Goal: Task Accomplishment & Management: Manage account settings

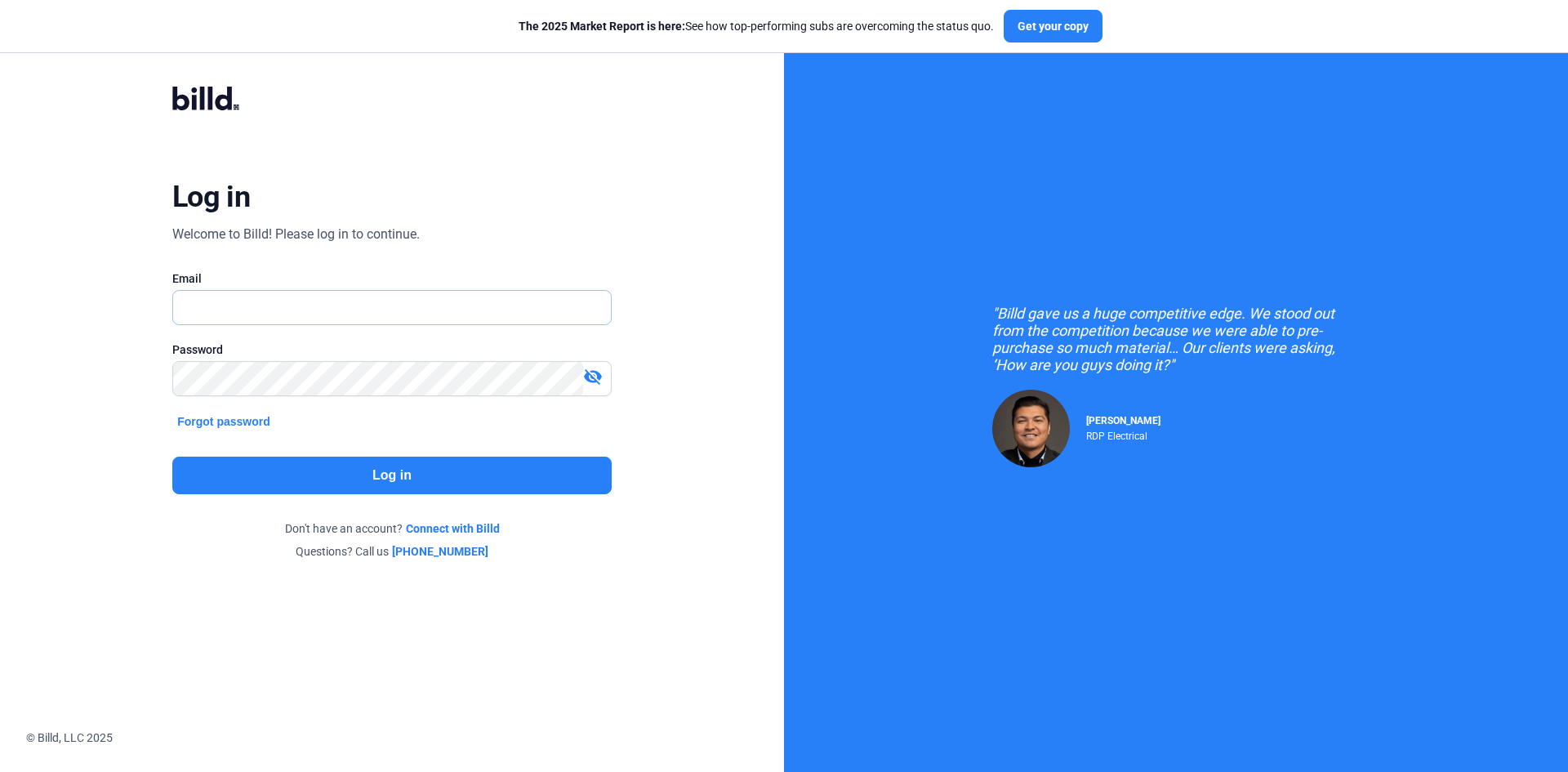
type input "[EMAIL_ADDRESS][DOMAIN_NAME]"
click at [377, 479] on button "Log in" at bounding box center [391, 475] width 439 height 38
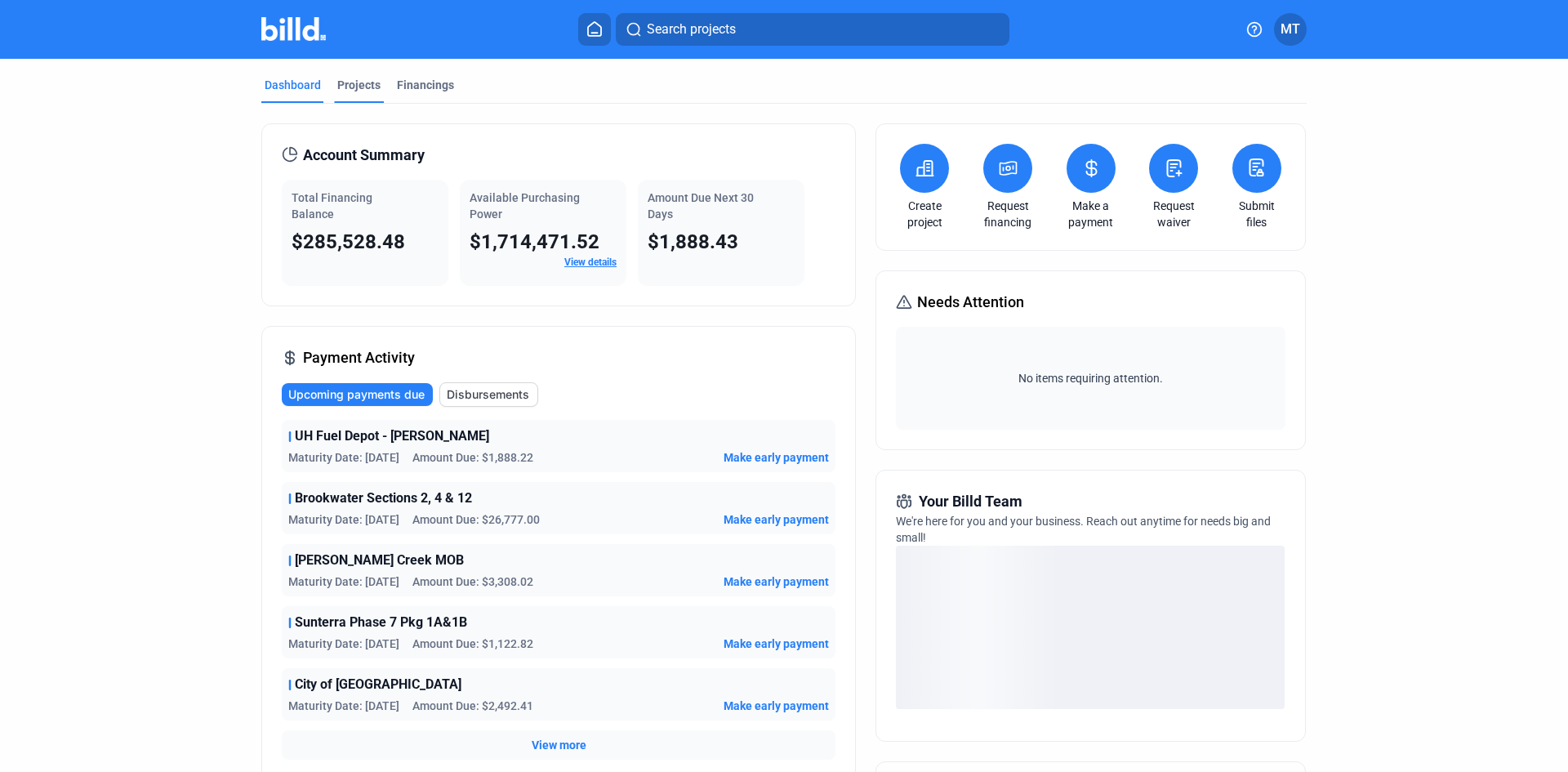
click at [338, 80] on div "Projects" at bounding box center [358, 85] width 43 height 16
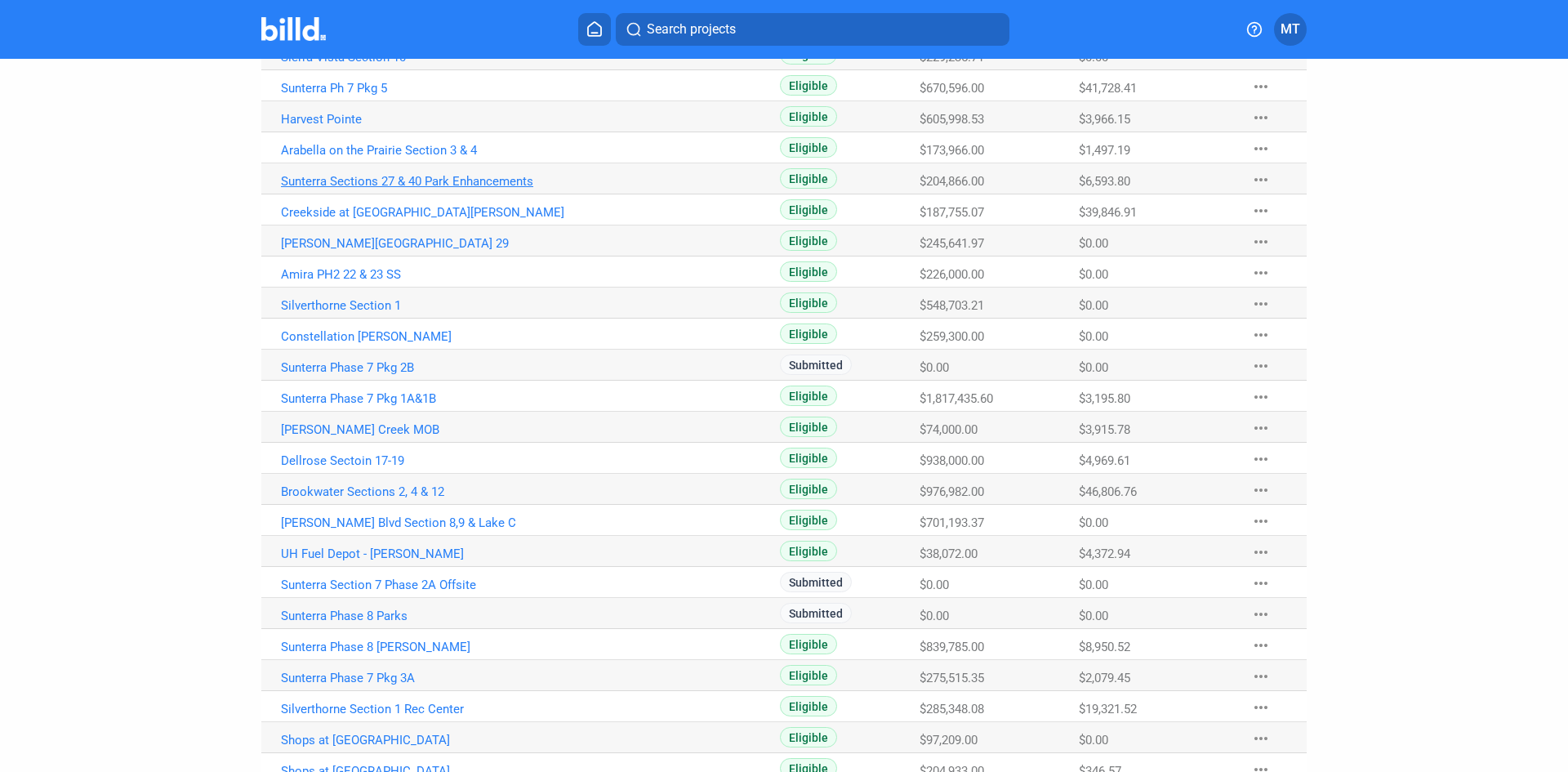
scroll to position [271, 0]
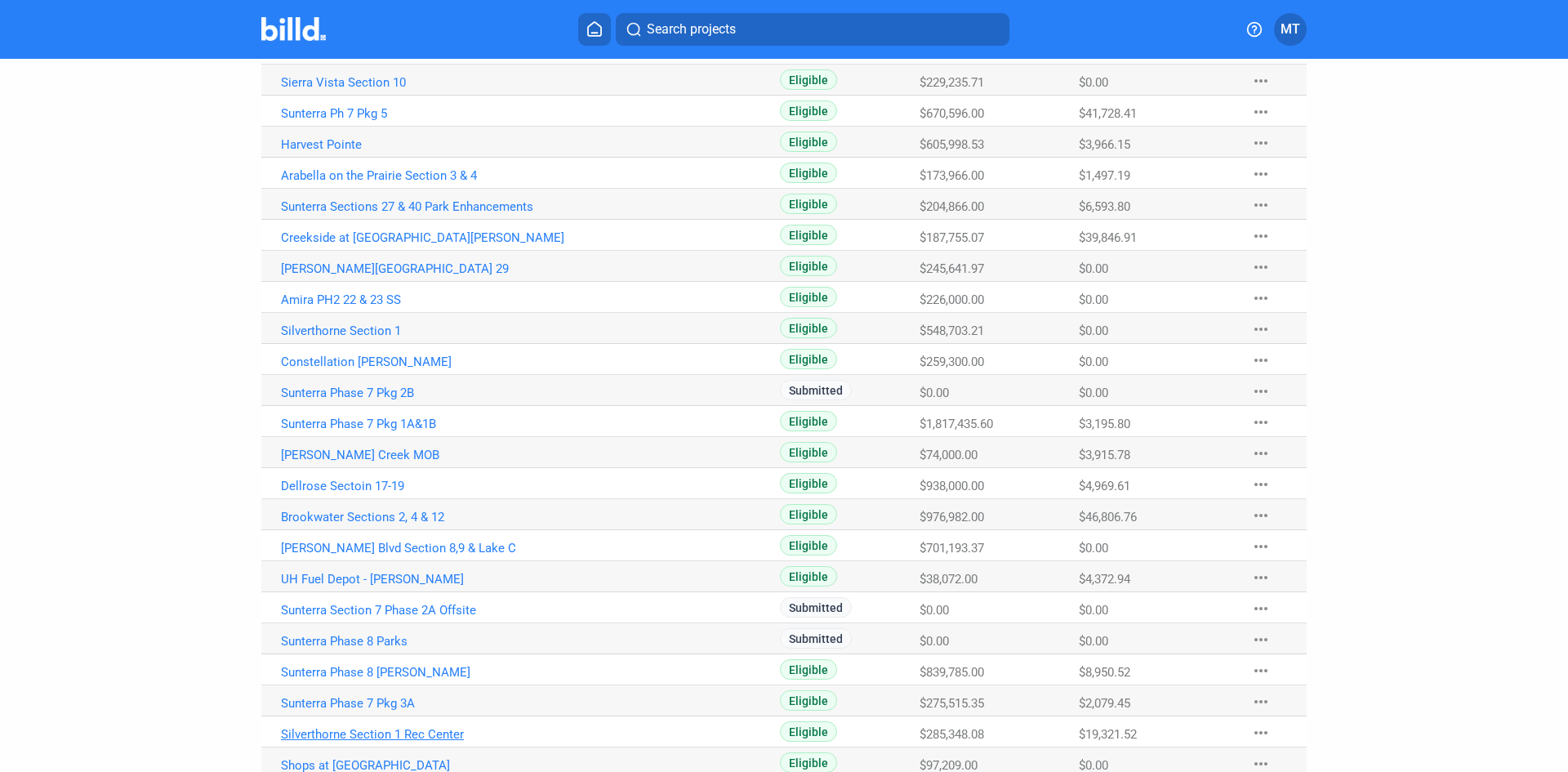
click at [429, 735] on link "Silverthorne Section 1 Rec Center" at bounding box center [461, 734] width 361 height 15
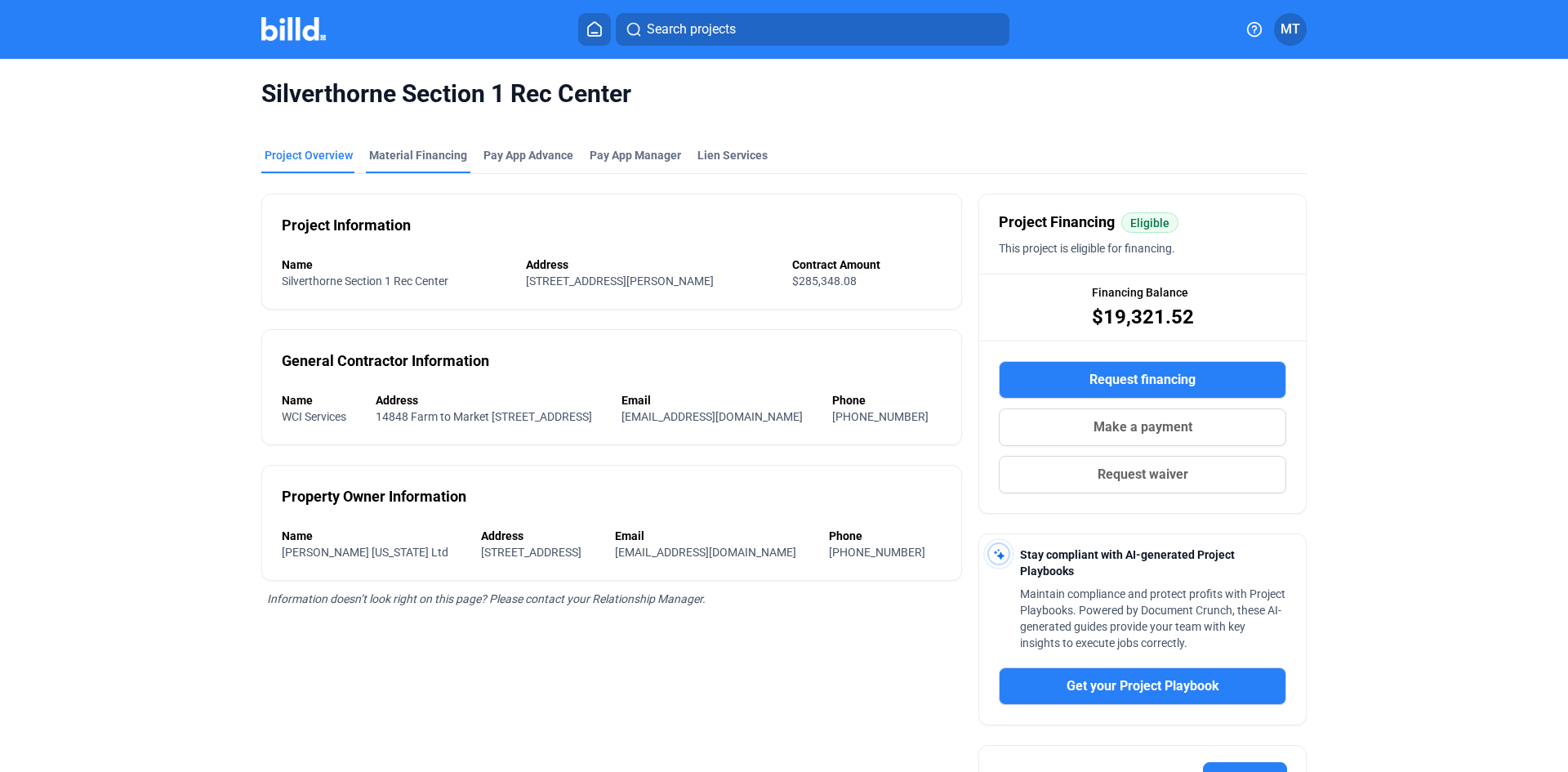
click at [377, 157] on div "Material Financing" at bounding box center [418, 155] width 98 height 16
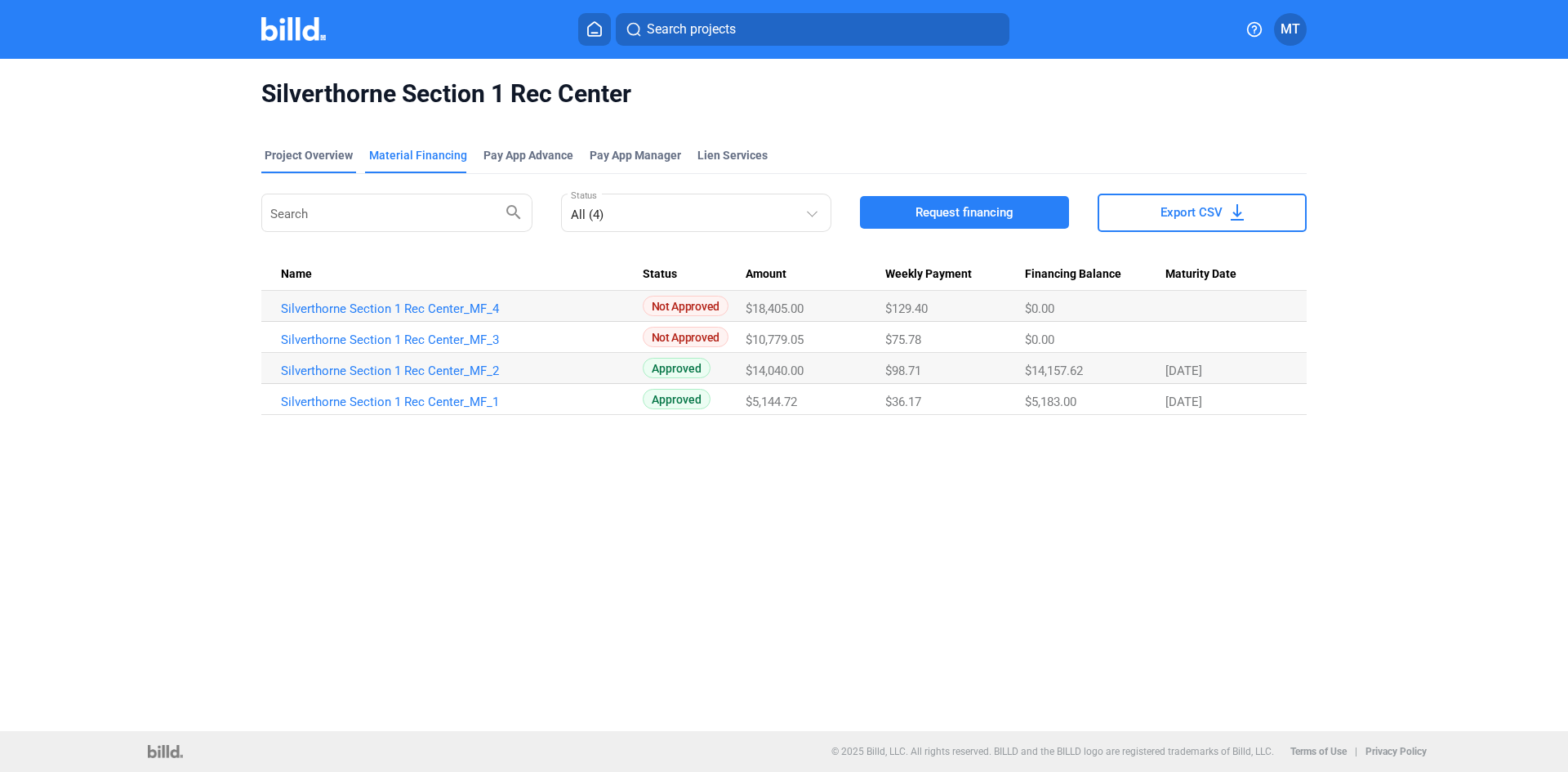
click at [321, 153] on div "Project Overview" at bounding box center [309, 155] width 89 height 16
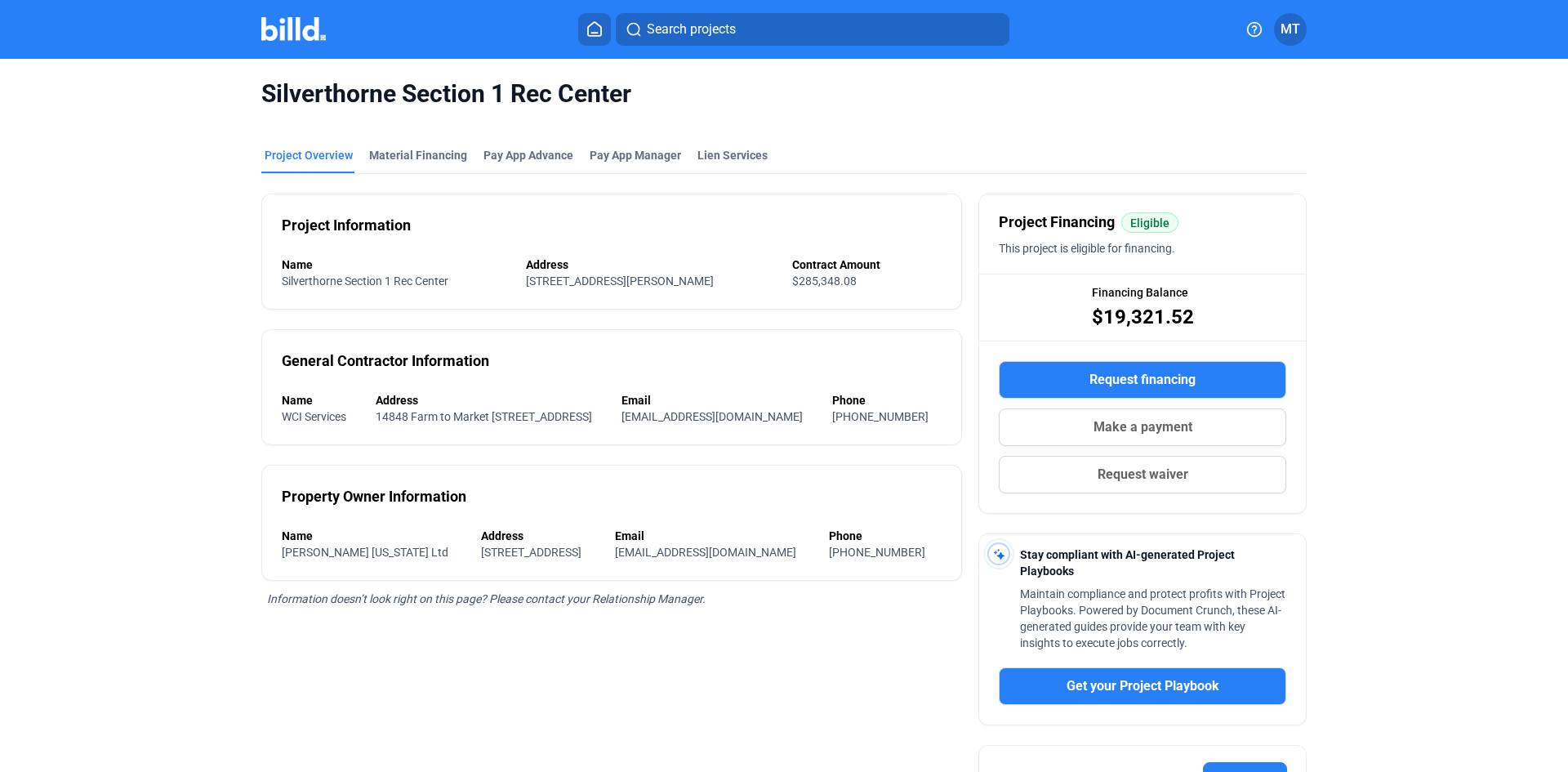
click at [284, 33] on img at bounding box center [293, 29] width 65 height 24
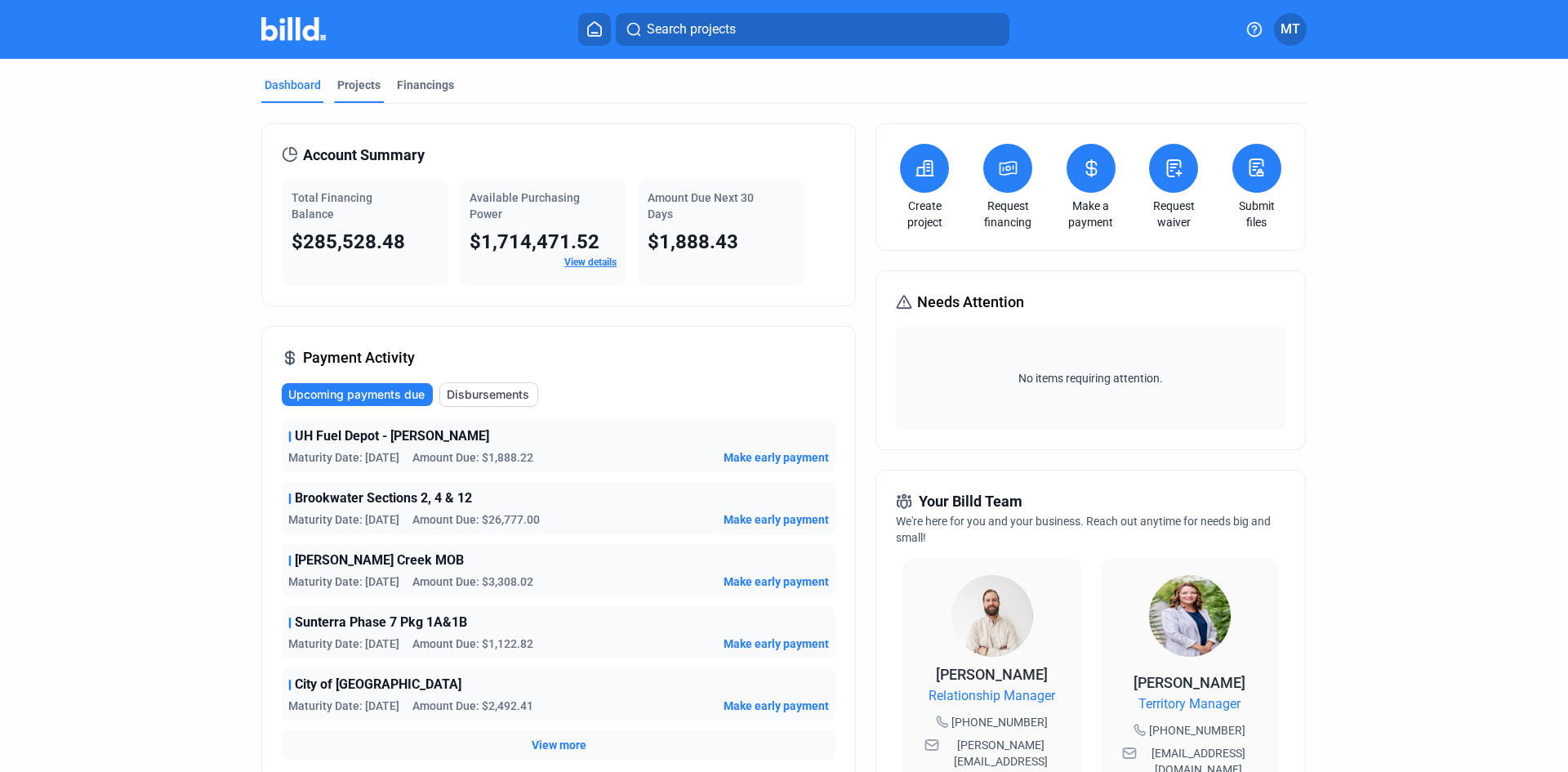
click at [349, 85] on div "Projects" at bounding box center [358, 85] width 43 height 16
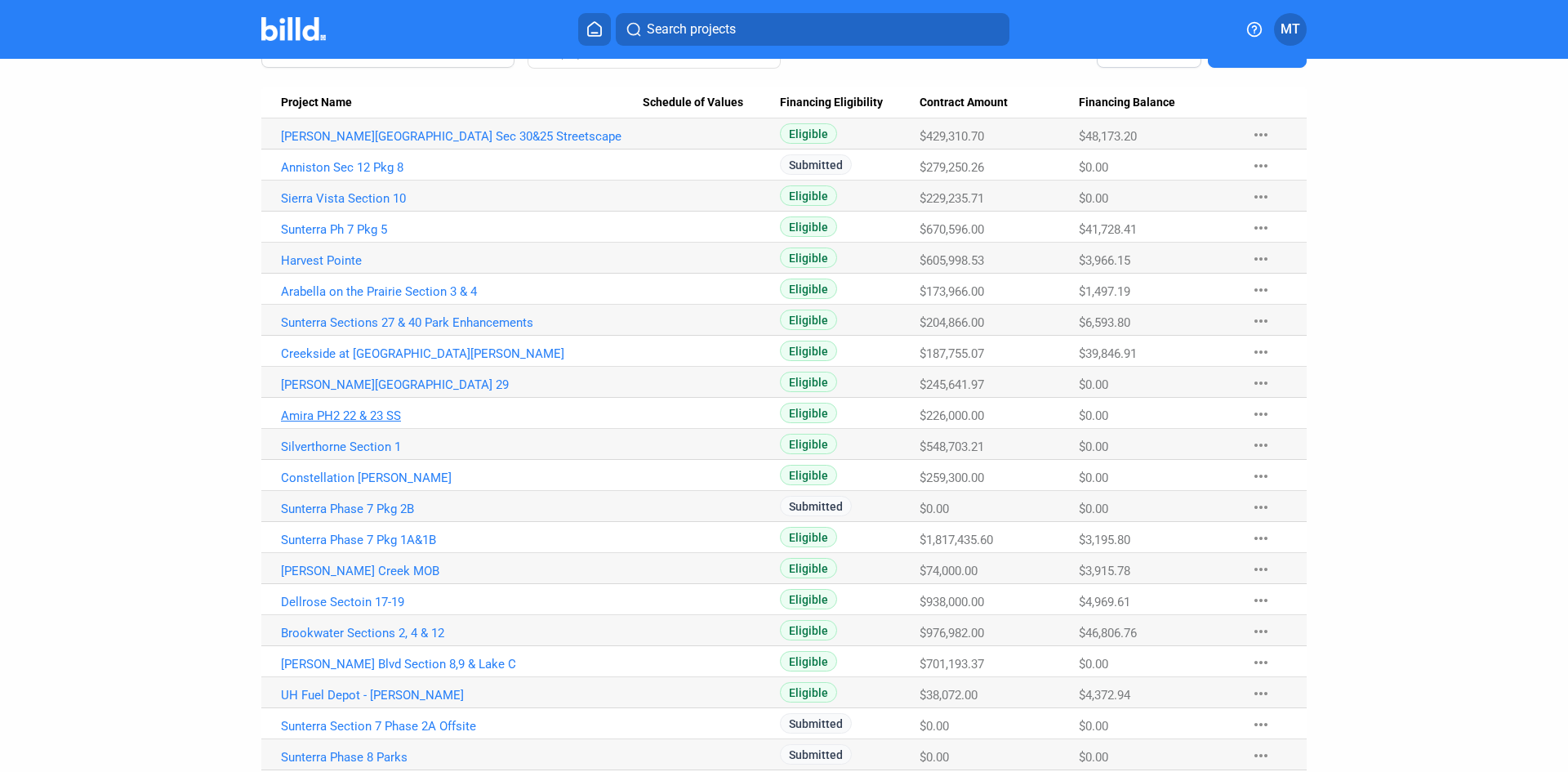
scroll to position [245, 0]
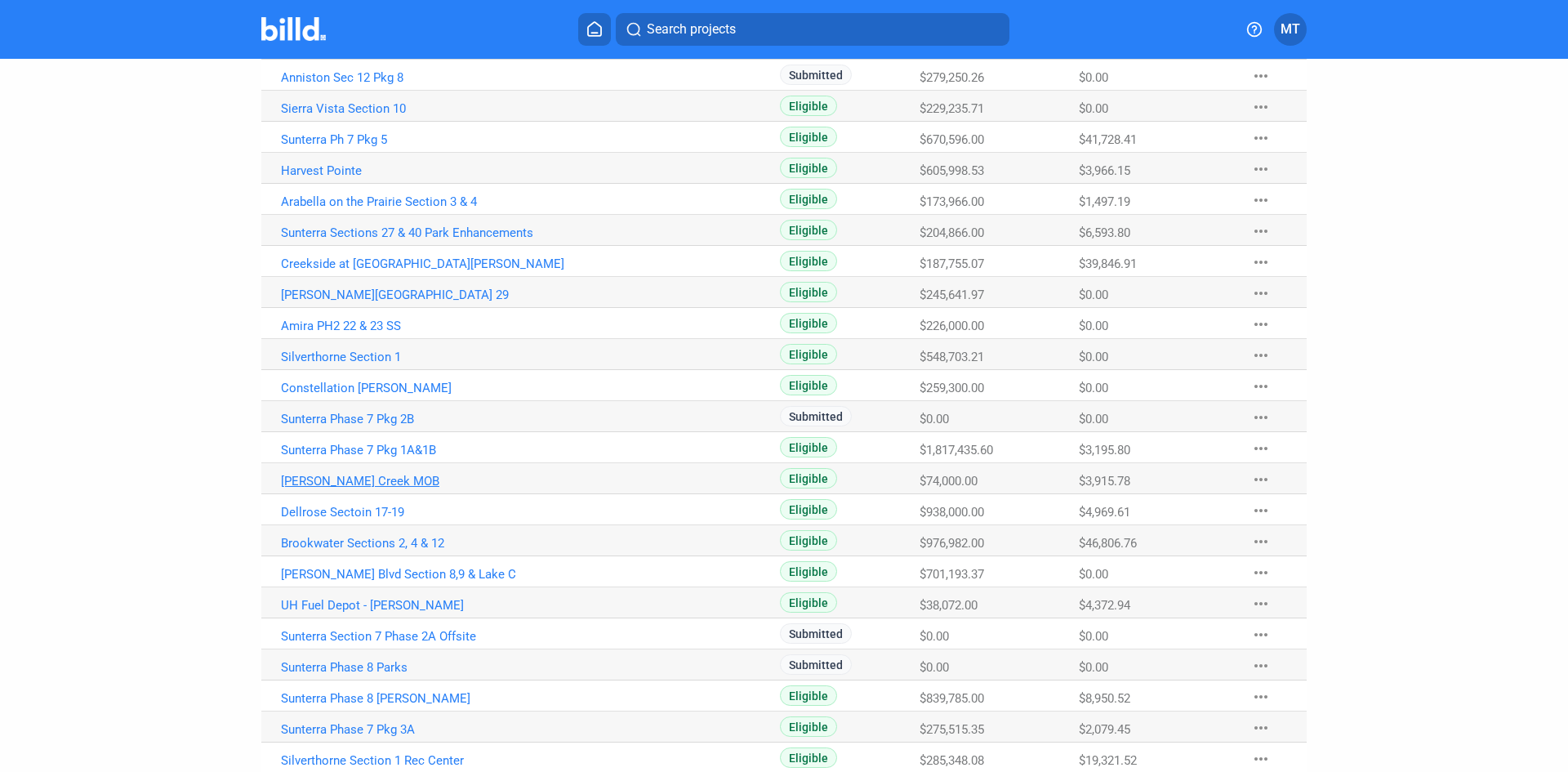
click at [374, 486] on link "[PERSON_NAME] Creek MOB" at bounding box center [461, 481] width 361 height 15
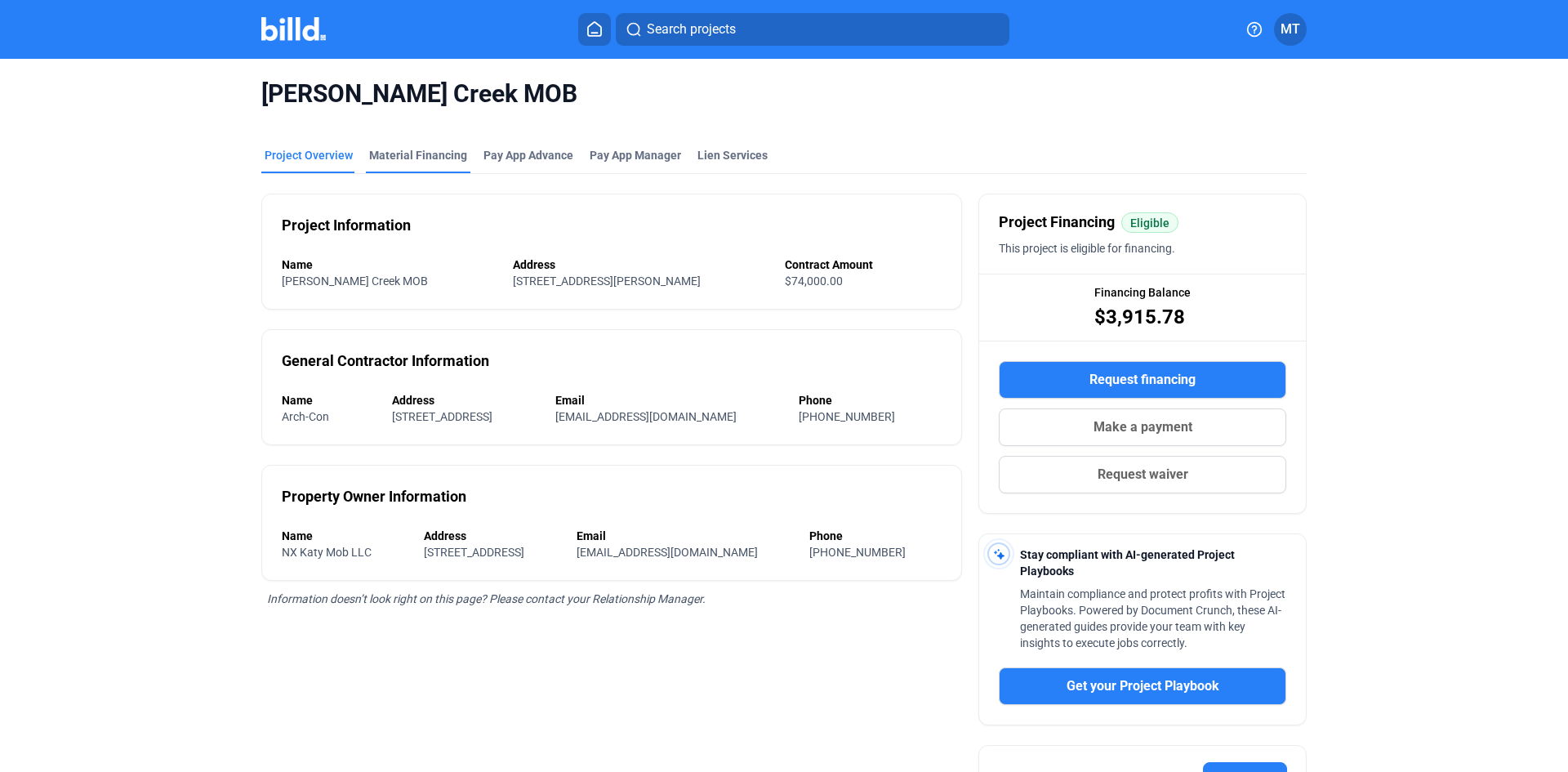
click at [432, 158] on div "Material Financing" at bounding box center [418, 155] width 98 height 16
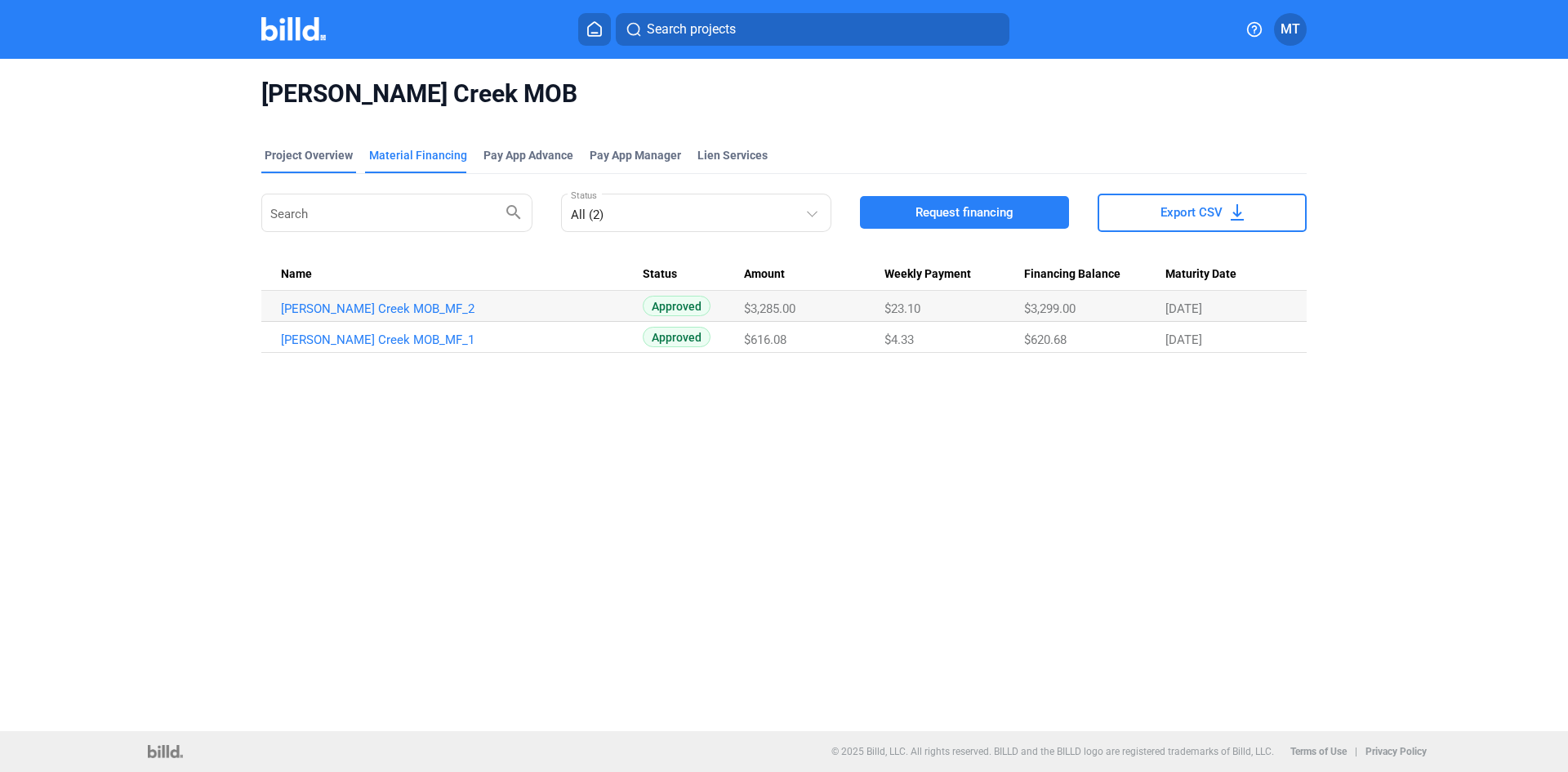
click at [298, 156] on div "Project Overview" at bounding box center [309, 155] width 89 height 16
